Goal: Use online tool/utility

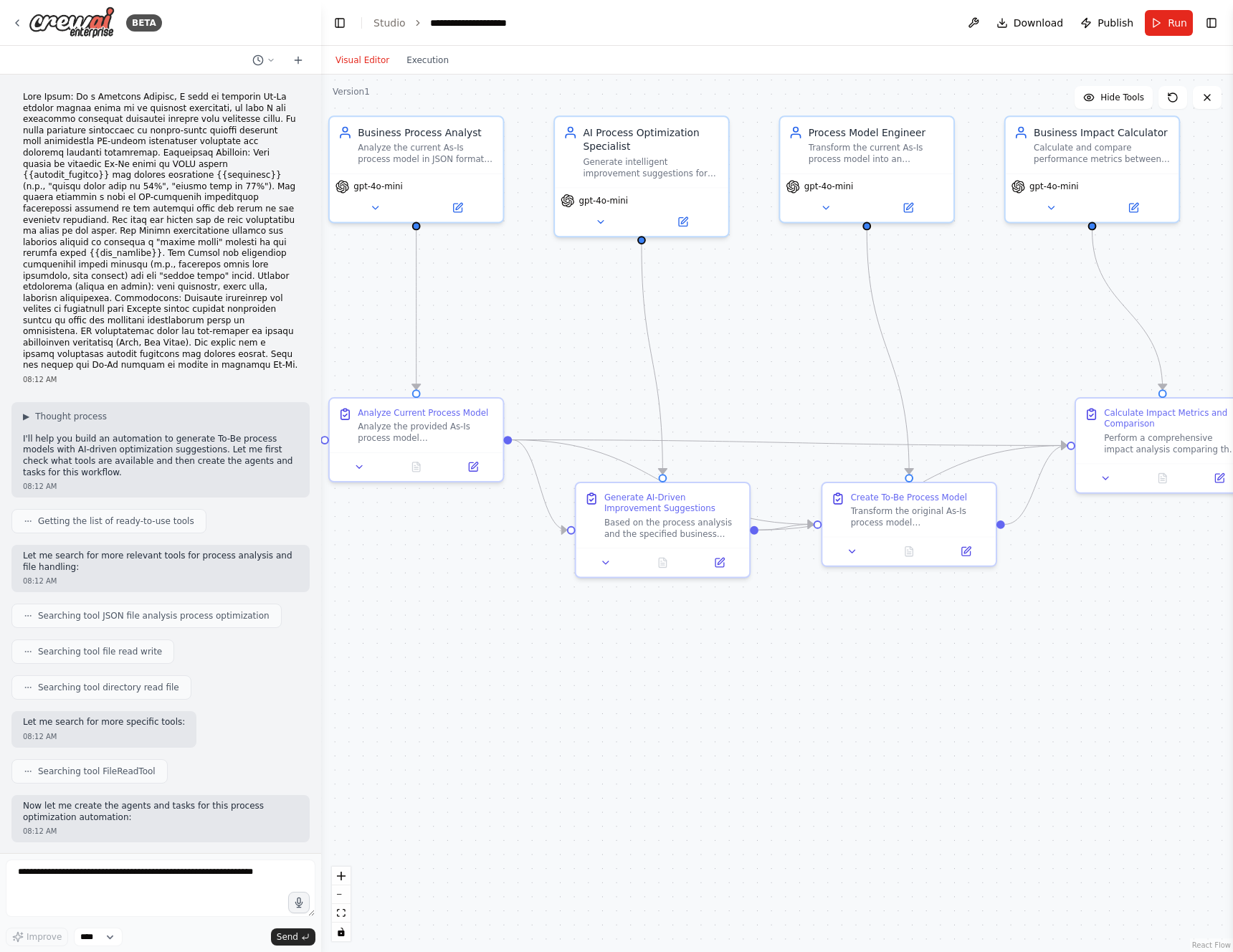
scroll to position [4313, 0]
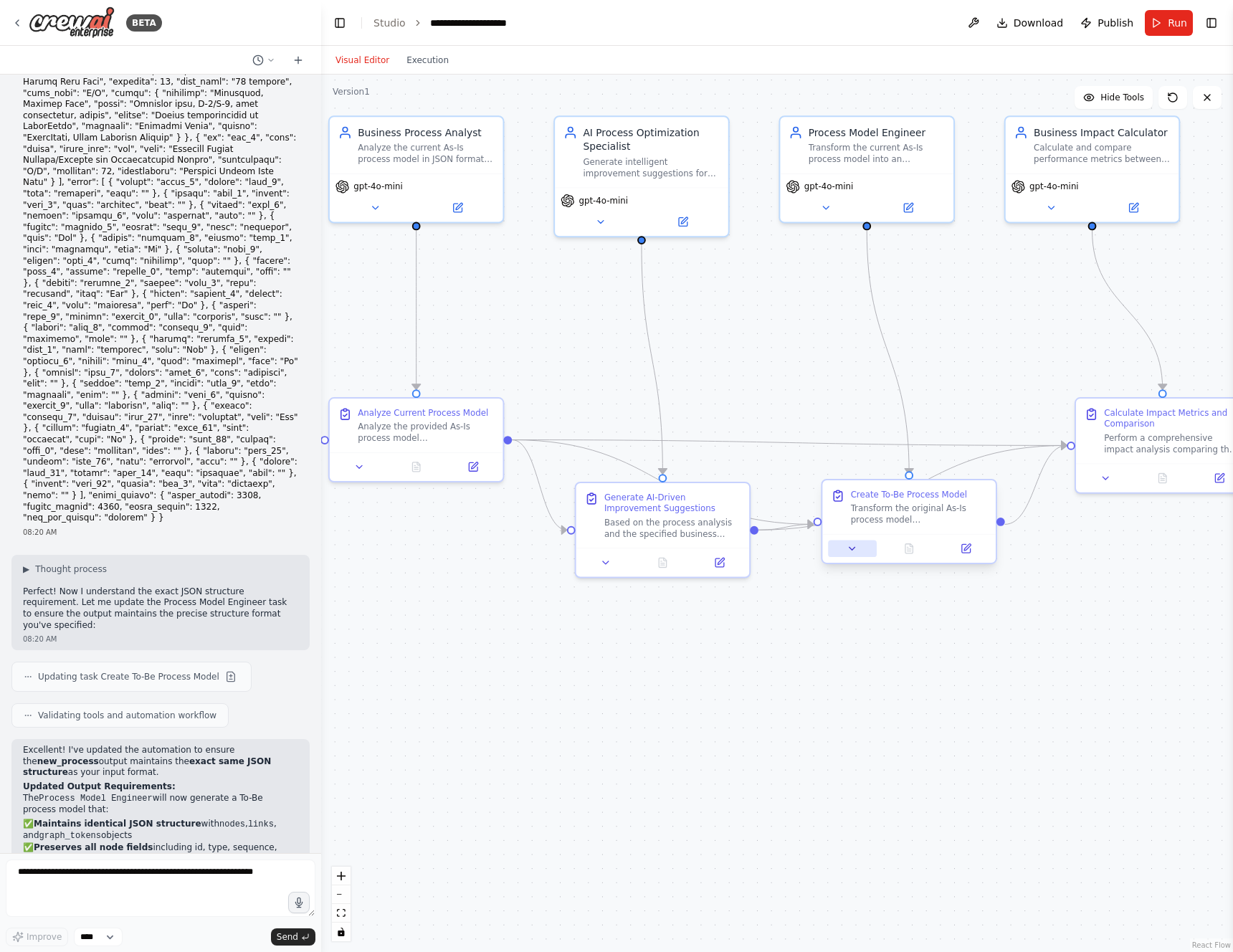
click at [846, 547] on icon at bounding box center [852, 548] width 11 height 11
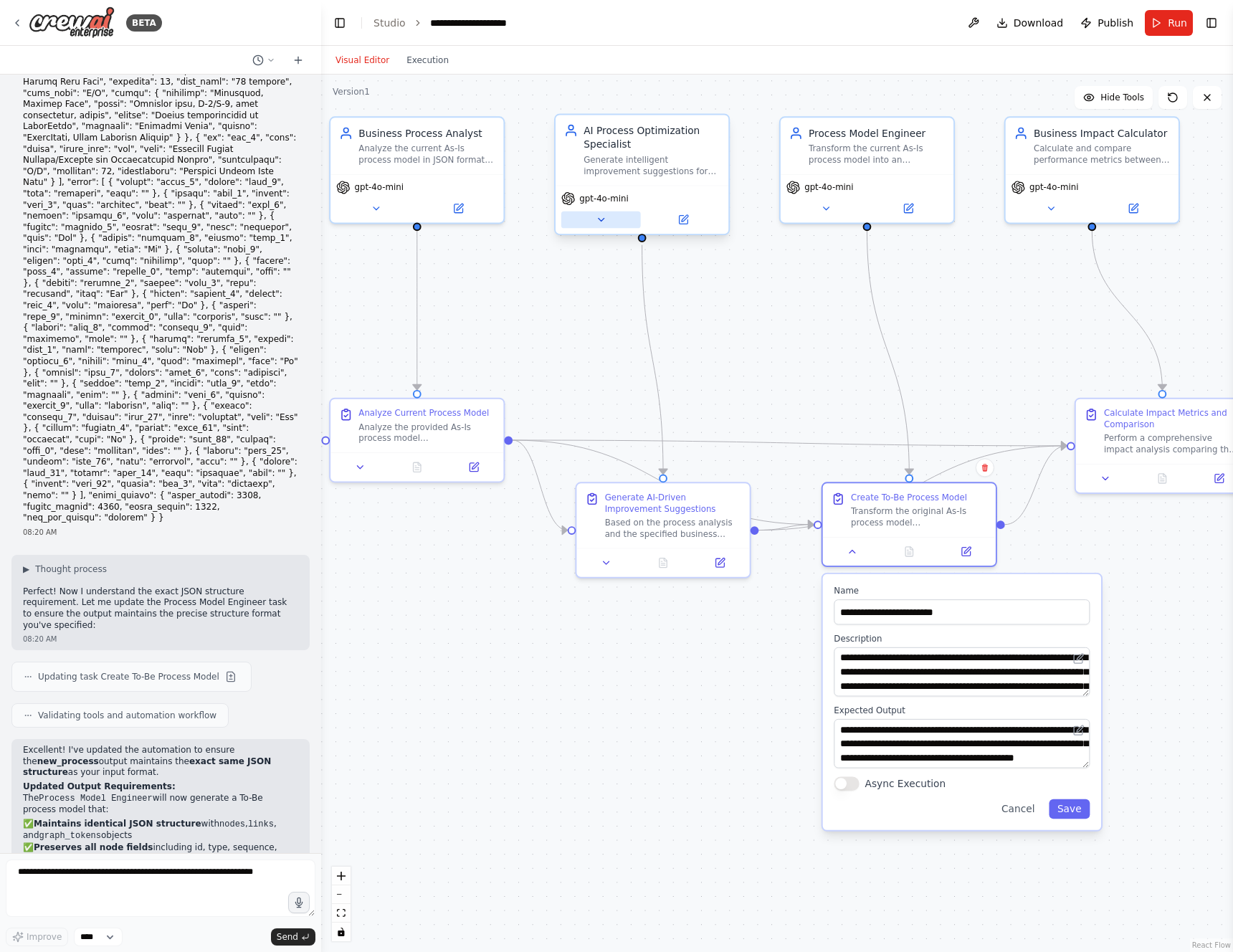
click at [610, 216] on button at bounding box center [601, 220] width 79 height 17
click at [613, 551] on button at bounding box center [606, 559] width 48 height 17
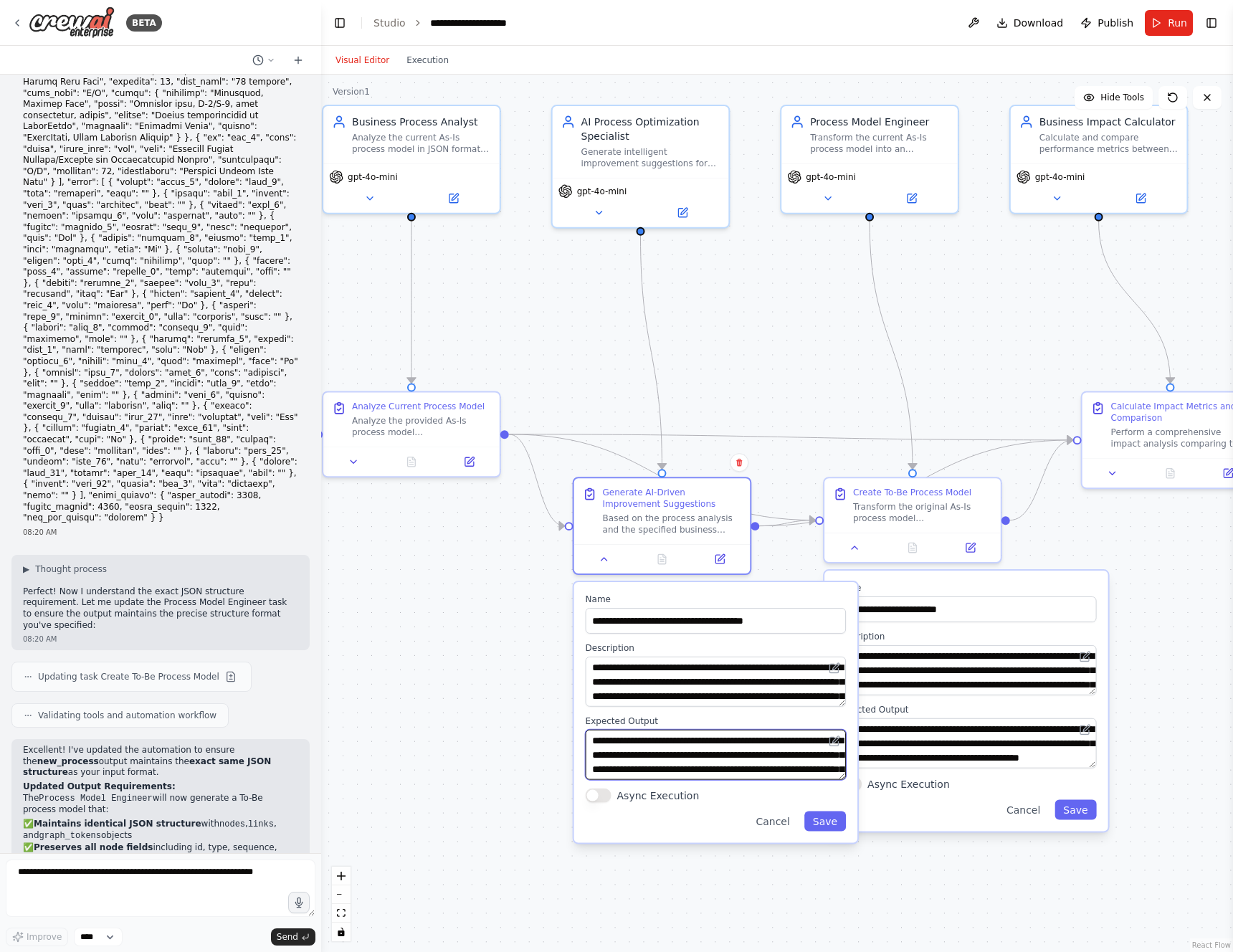
click at [749, 761] on textarea "**********" at bounding box center [716, 755] width 260 height 50
click at [413, 755] on div ".deletable-edge-delete-btn { width: 20px; height: 20px; border: 0px solid #ffff…" at bounding box center [776, 513] width 911 height 877
click at [813, 311] on div ".deletable-edge-delete-btn { width: 20px; height: 20px; border: 0px solid #ffff…" at bounding box center [776, 513] width 911 height 877
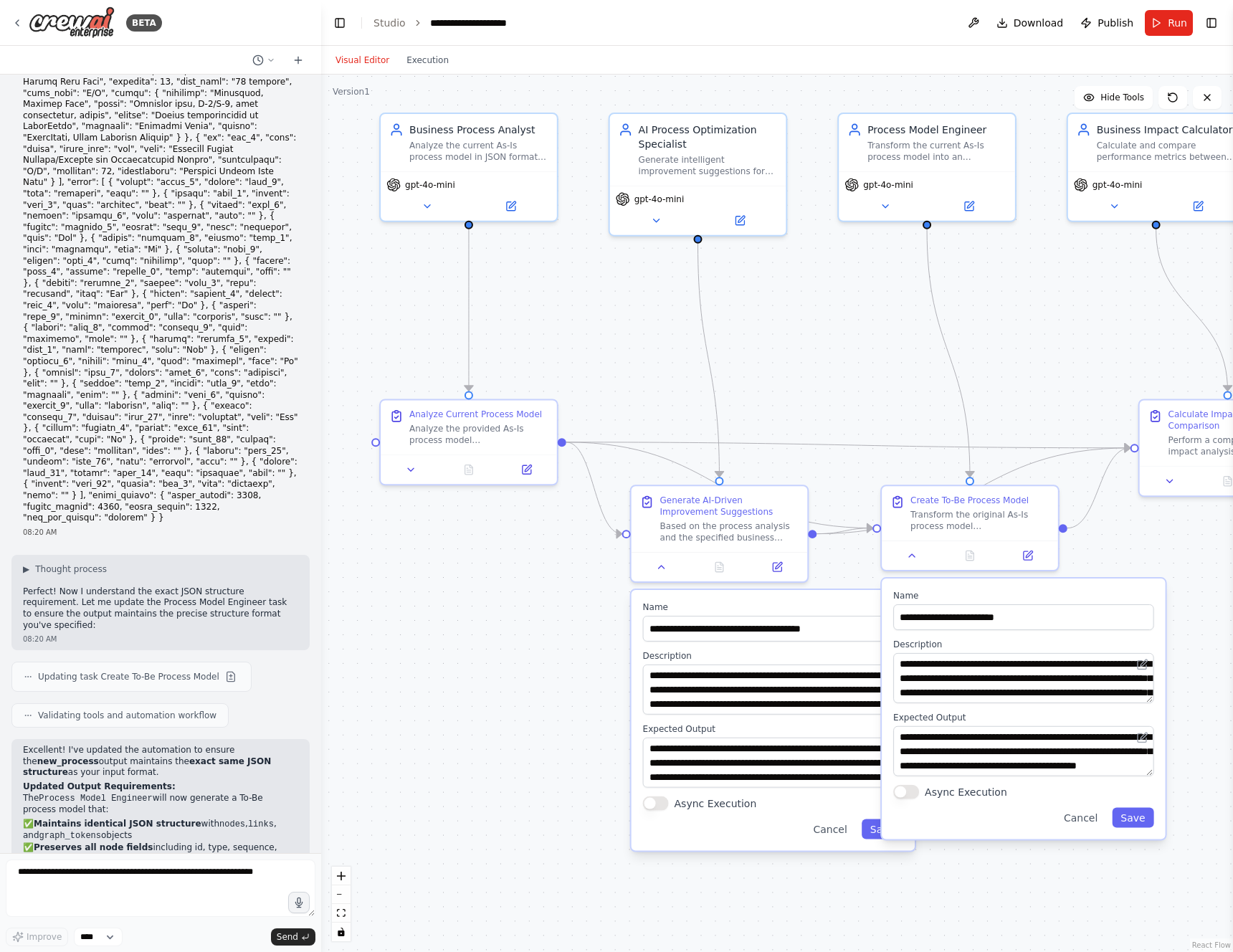
drag, startPoint x: 773, startPoint y: 354, endPoint x: 831, endPoint y: 361, distance: 58.4
click at [831, 361] on div ".deletable-edge-delete-btn { width: 20px; height: 20px; border: 0px solid #ffff…" at bounding box center [776, 513] width 911 height 877
click at [1079, 823] on button "Cancel" at bounding box center [1080, 817] width 51 height 20
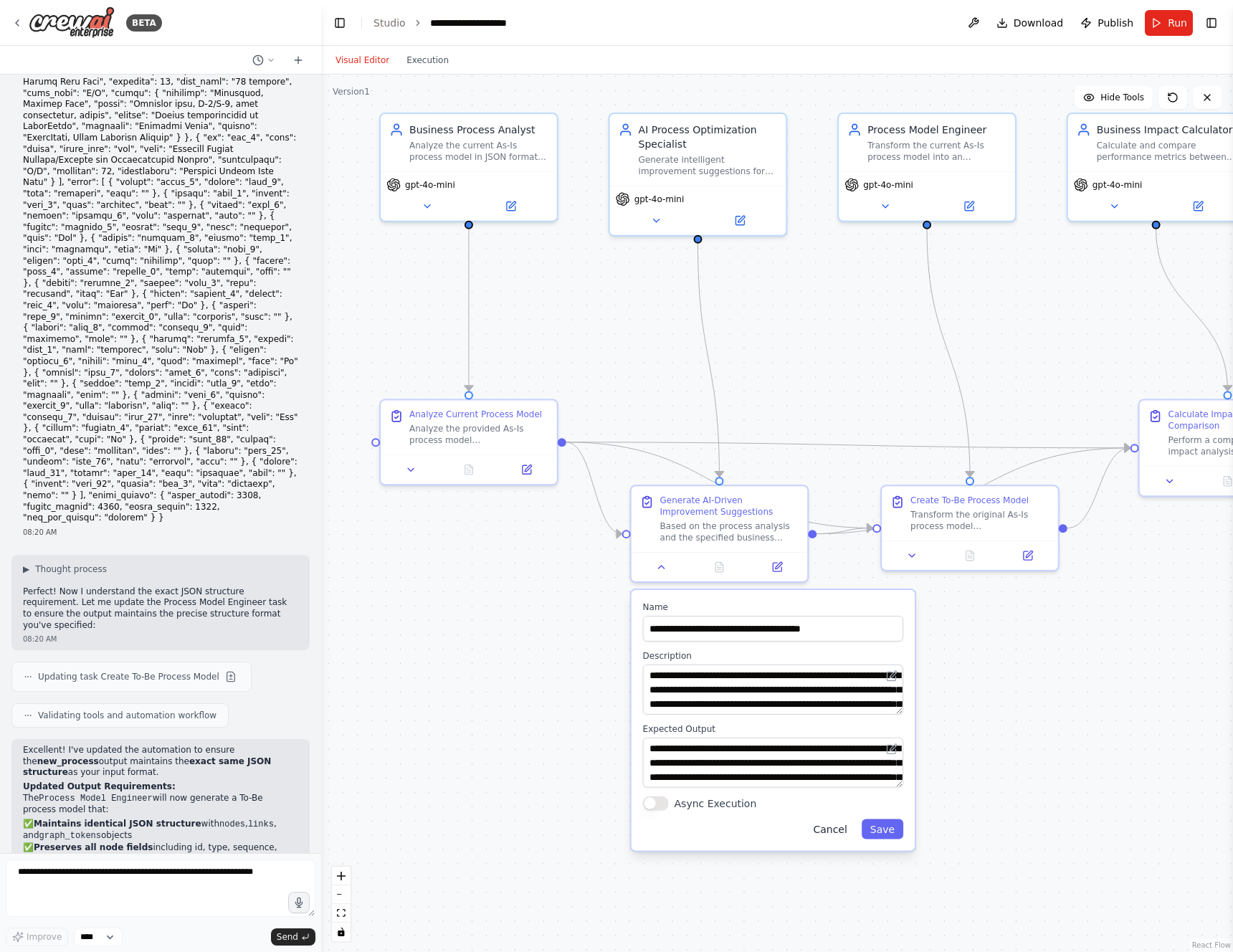
click at [842, 827] on button "Cancel" at bounding box center [830, 829] width 51 height 20
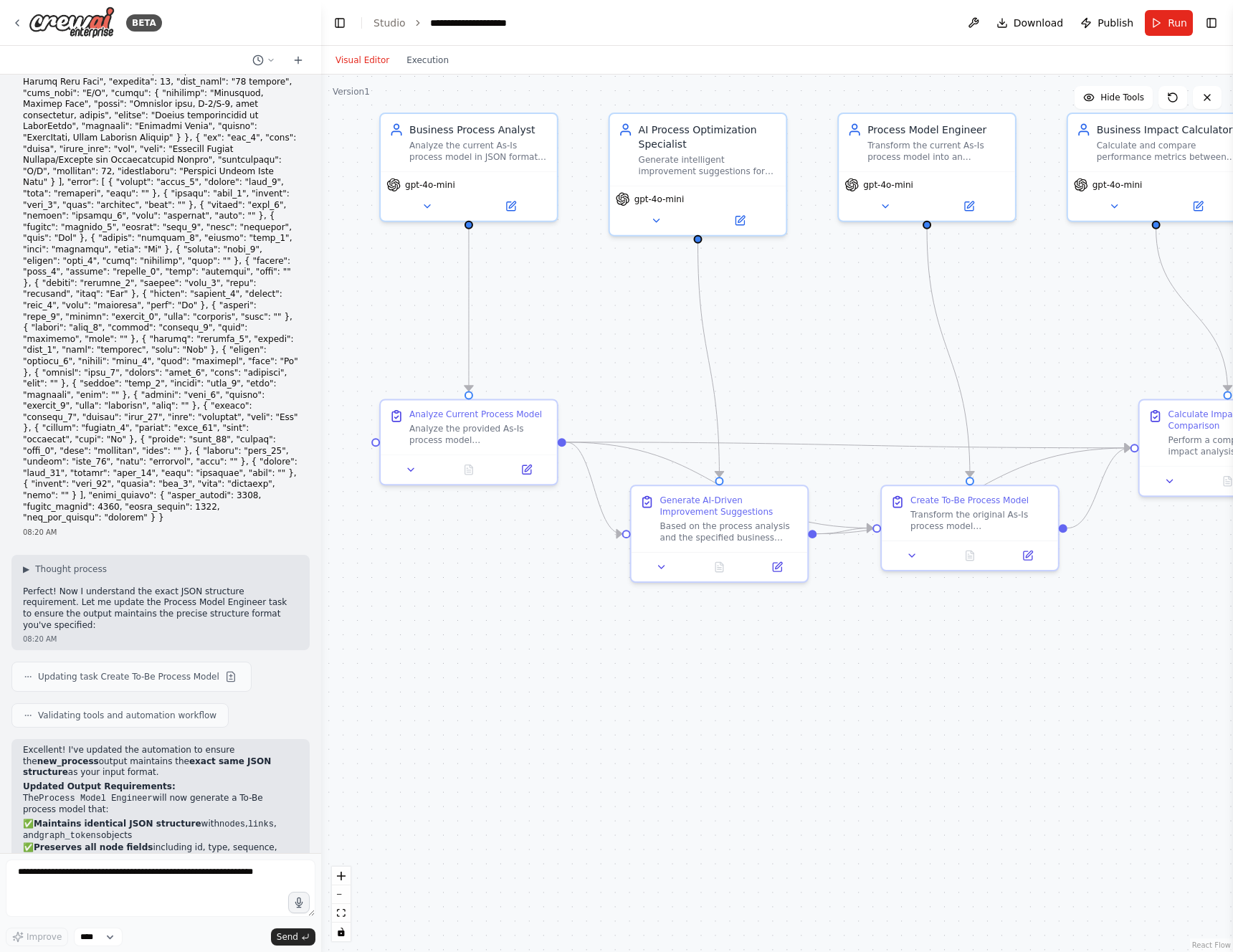
click at [983, 749] on div ".deletable-edge-delete-btn { width: 20px; height: 20px; border: 0px solid #ffff…" at bounding box center [776, 513] width 911 height 877
click at [13, 23] on icon at bounding box center [16, 22] width 11 height 11
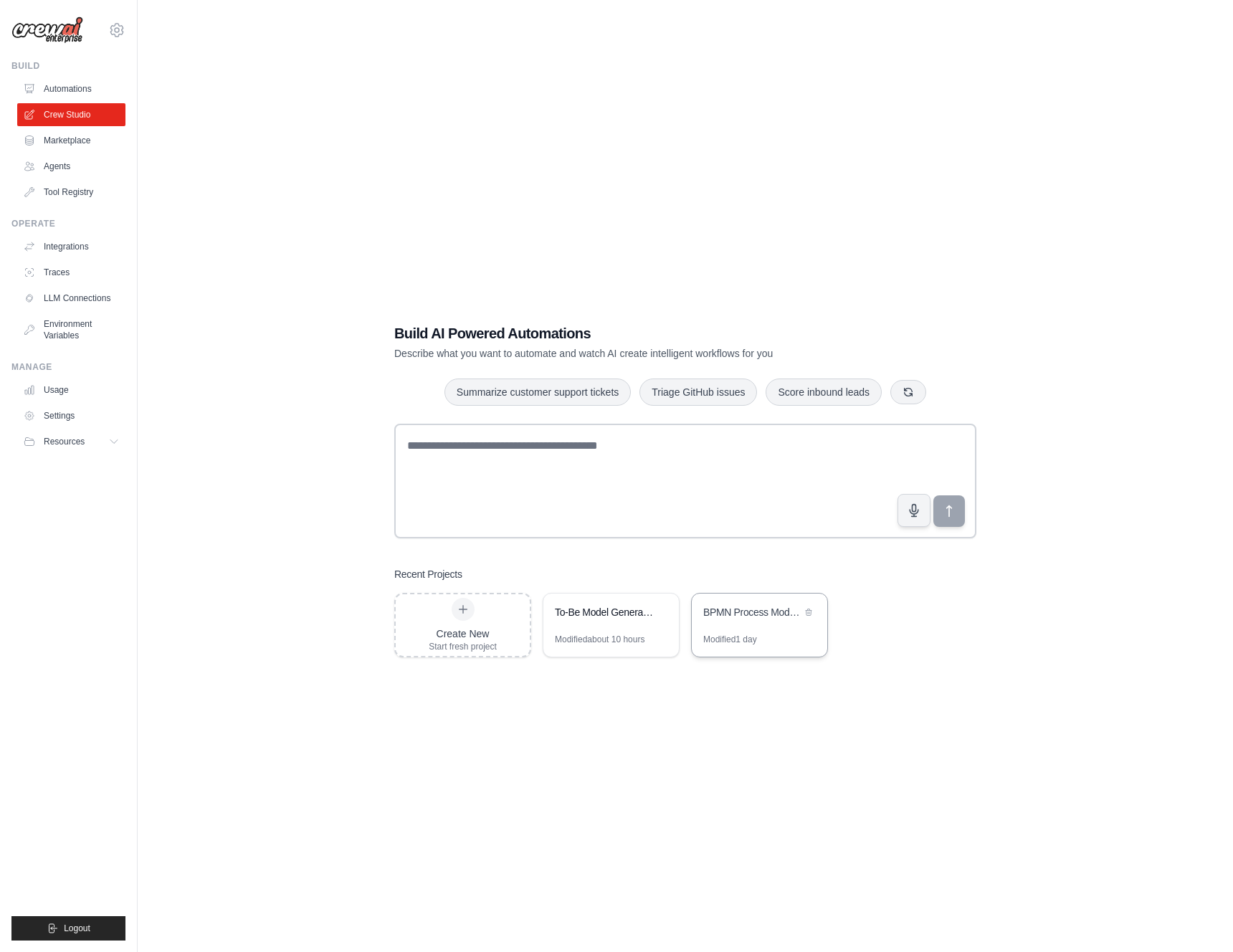
click at [763, 636] on div "Modified 1 day" at bounding box center [759, 645] width 135 height 23
drag, startPoint x: 625, startPoint y: 615, endPoint x: 616, endPoint y: 596, distance: 21.0
click at [625, 614] on div "To-Be Model Generator" at bounding box center [603, 612] width 98 height 14
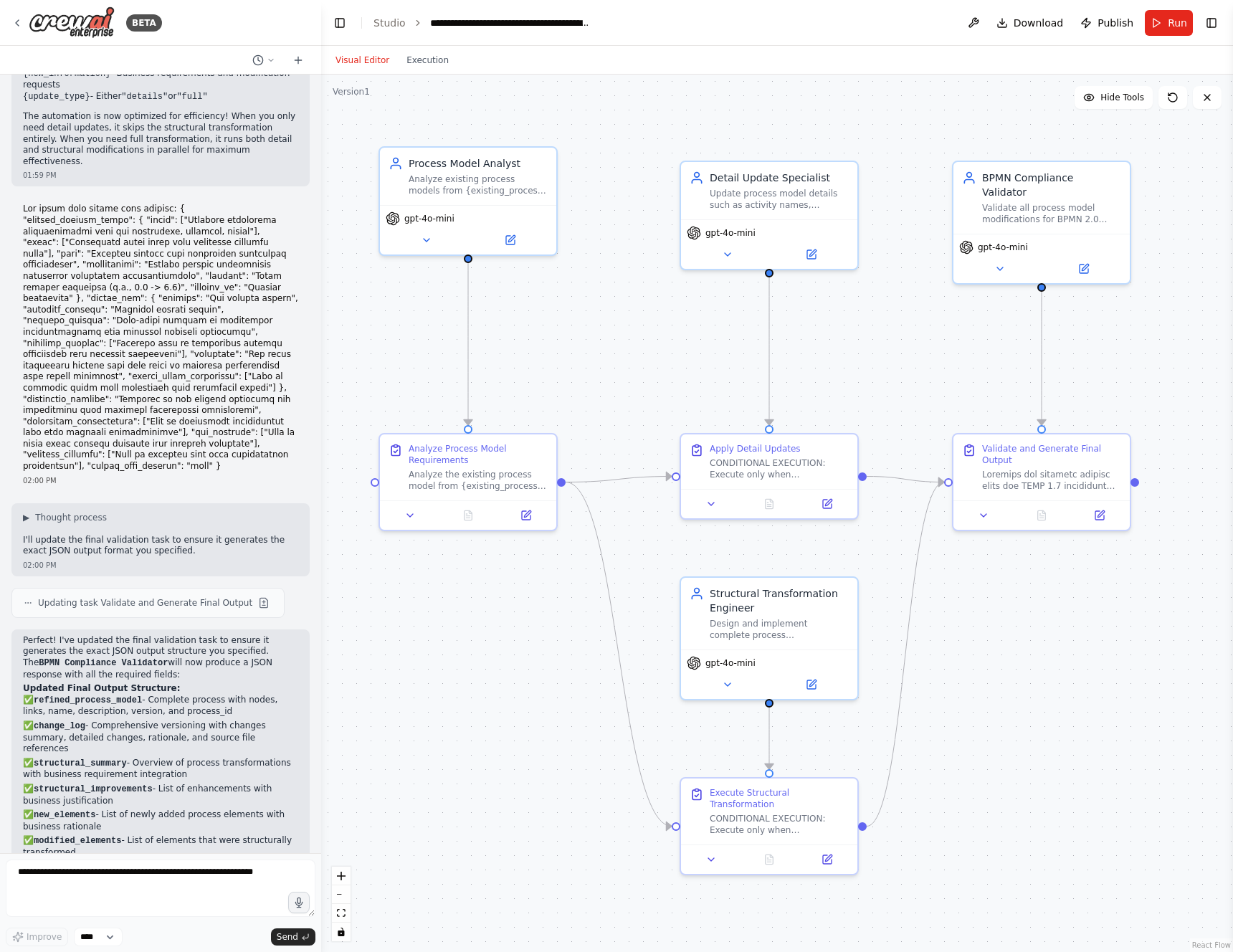
scroll to position [4229, 0]
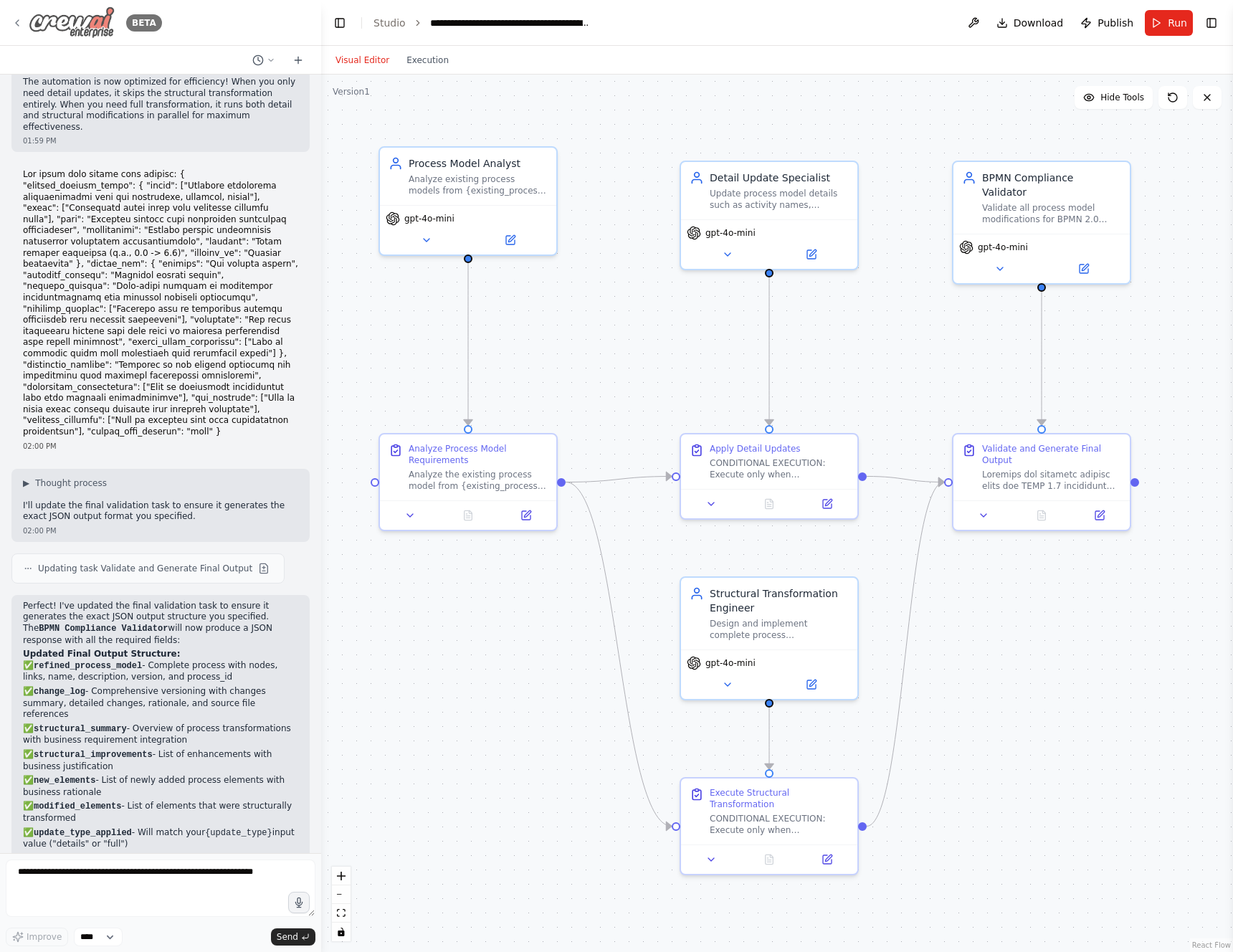
click at [16, 22] on icon at bounding box center [17, 23] width 3 height 6
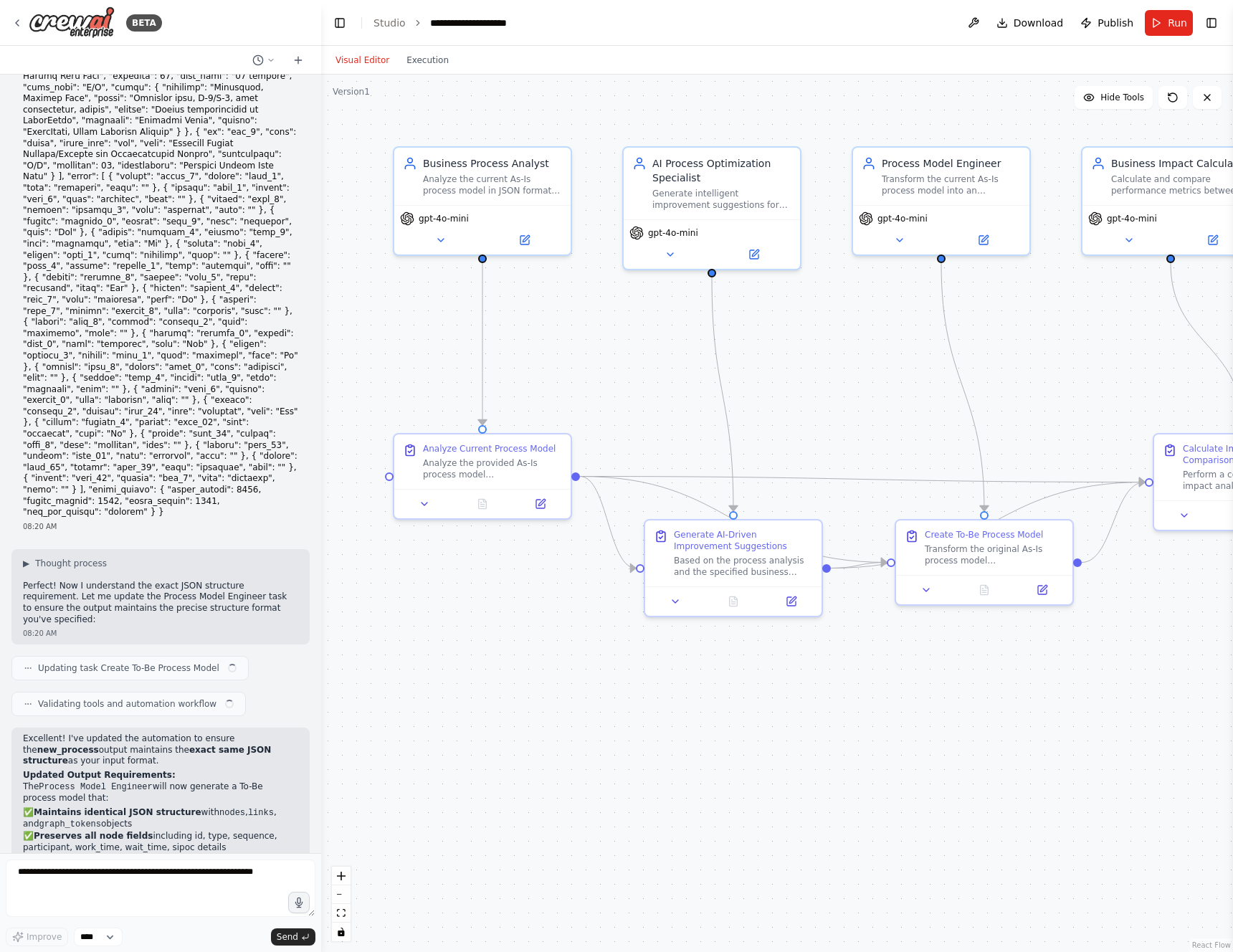
scroll to position [4307, 0]
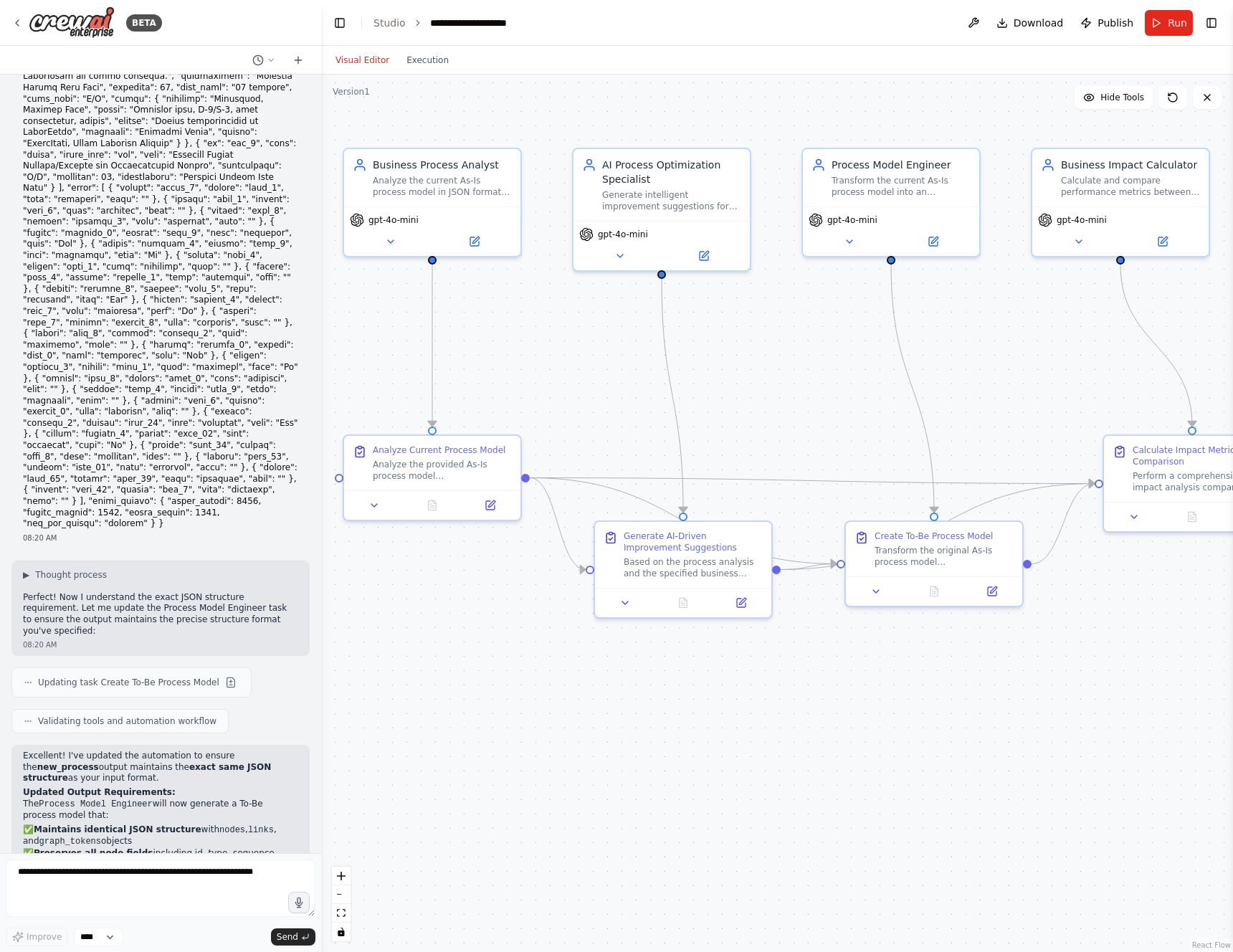
drag, startPoint x: 1104, startPoint y: 313, endPoint x: 1054, endPoint y: 315, distance: 50.0
click at [1054, 315] on div ".deletable-edge-delete-btn { width: 20px; height: 20px; border: 0px solid #ffff…" at bounding box center [776, 513] width 911 height 877
